Goal: Task Accomplishment & Management: Manage account settings

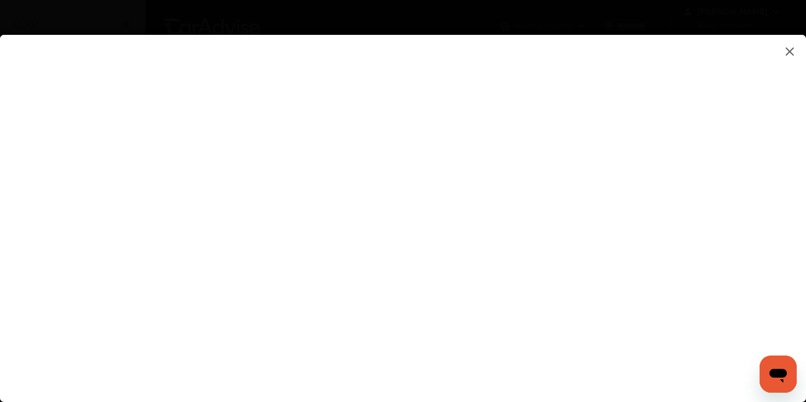
click at [723, 65] on flutter-view at bounding box center [403, 207] width 806 height 344
click at [793, 51] on img at bounding box center [790, 51] width 14 height 15
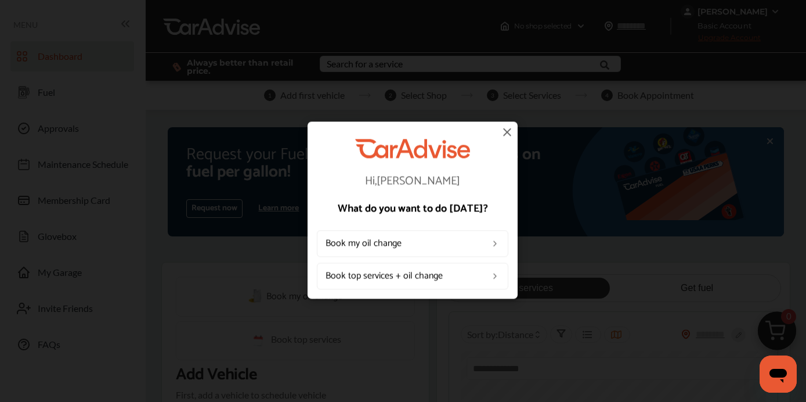
click at [502, 133] on img at bounding box center [507, 132] width 14 height 14
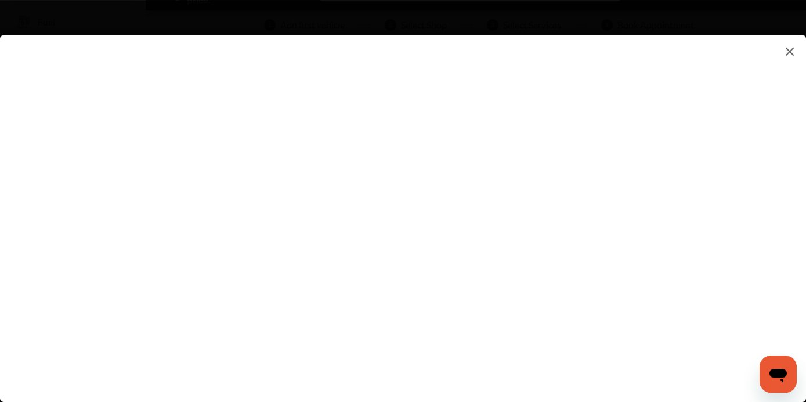
scroll to position [72, 0]
click at [787, 51] on img at bounding box center [790, 51] width 14 height 15
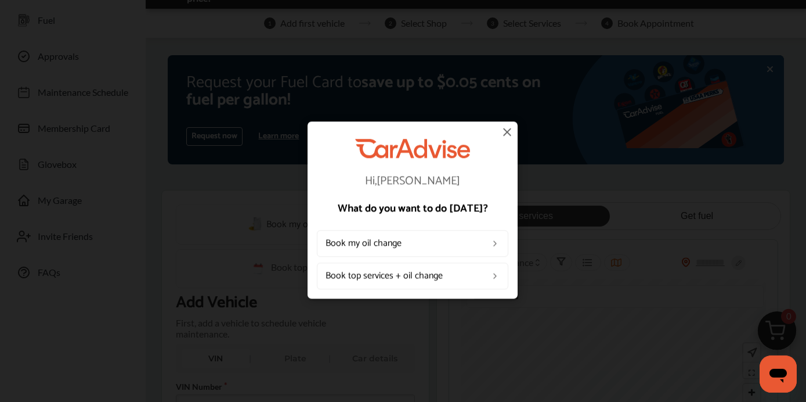
click at [509, 135] on img at bounding box center [507, 132] width 14 height 14
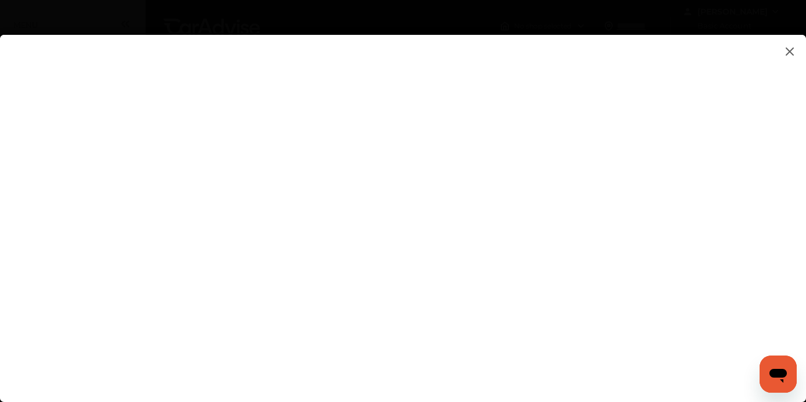
click at [681, 147] on flutter-view at bounding box center [403, 207] width 806 height 344
click at [708, 151] on flutter-view at bounding box center [403, 207] width 806 height 344
click at [704, 159] on flutter-view at bounding box center [403, 207] width 806 height 344
click at [791, 50] on img at bounding box center [790, 51] width 14 height 15
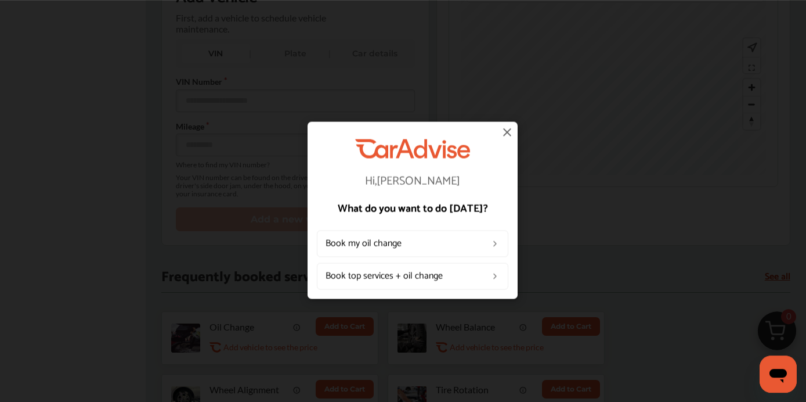
click at [507, 134] on img at bounding box center [507, 132] width 14 height 14
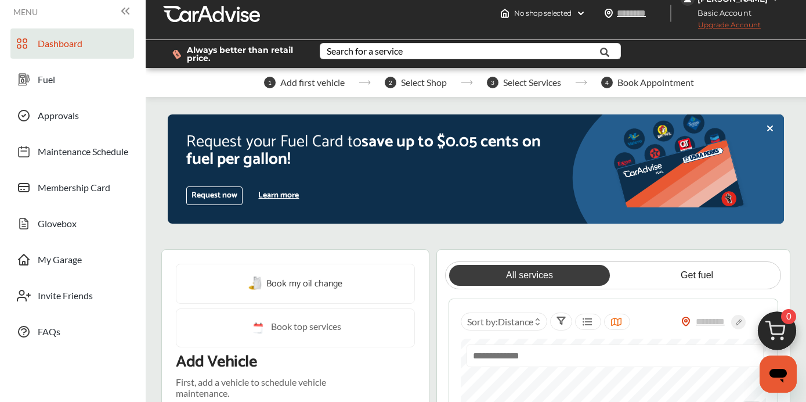
scroll to position [0, 0]
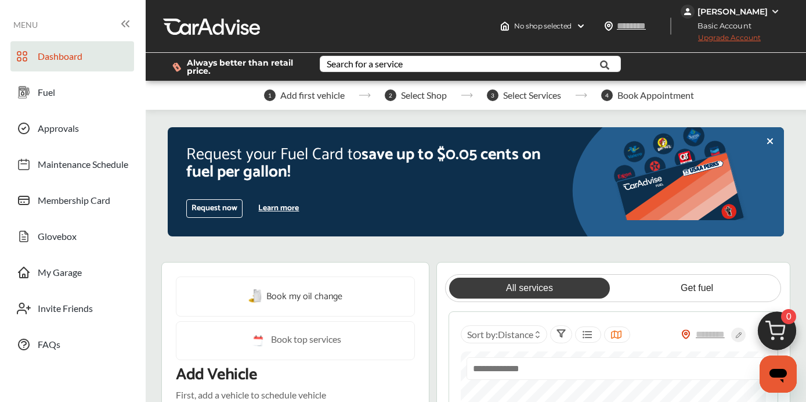
click at [760, 15] on div "[PERSON_NAME]" at bounding box center [732, 11] width 70 height 10
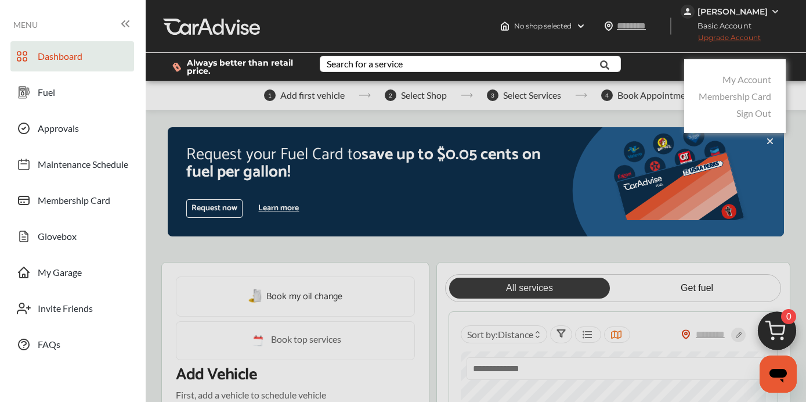
click at [746, 119] on div "Sign Out" at bounding box center [735, 112] width 78 height 17
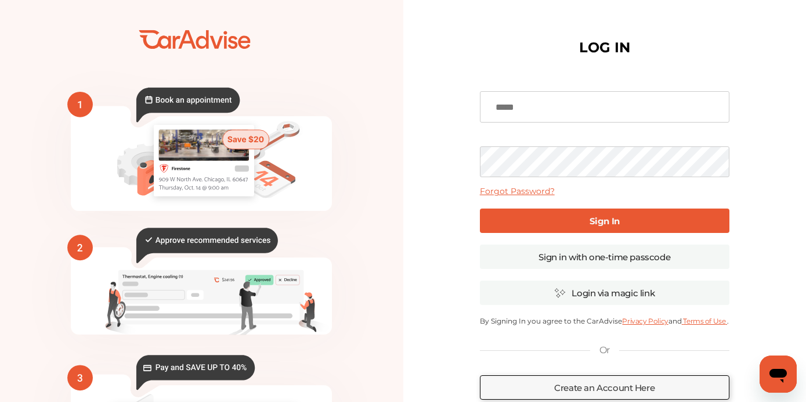
click at [754, 106] on div "LOG IN Forgot Password? Sign In Sign in with one-time passcode Login via magic …" at bounding box center [604, 262] width 403 height 511
